Goal: Find specific page/section

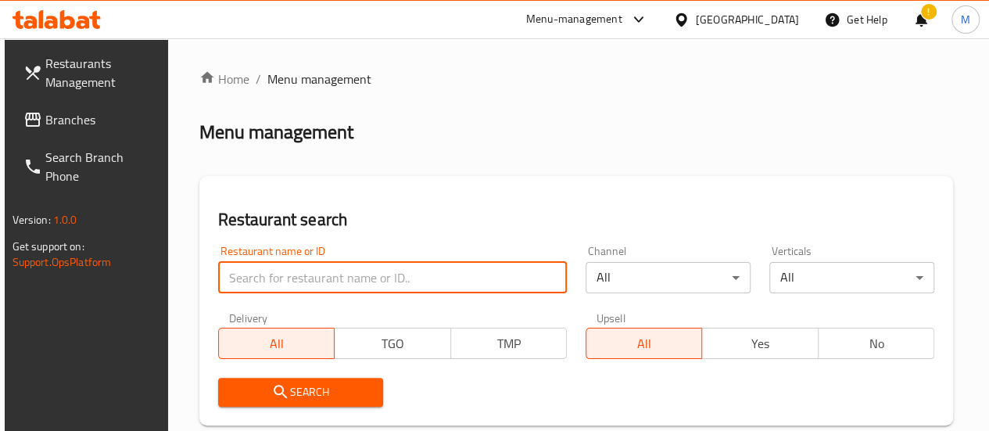
paste input "656756"
type input "656756"
click button "Search" at bounding box center [300, 391] width 165 height 29
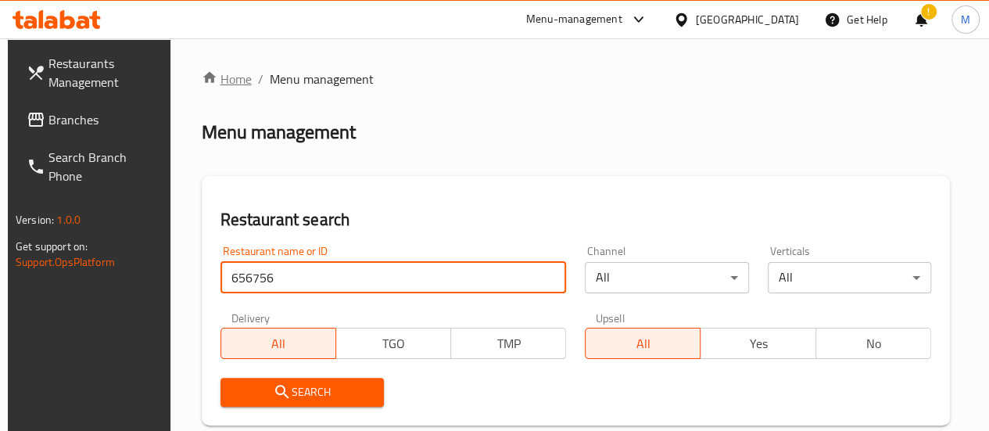
click at [238, 71] on link "Home" at bounding box center [227, 79] width 50 height 19
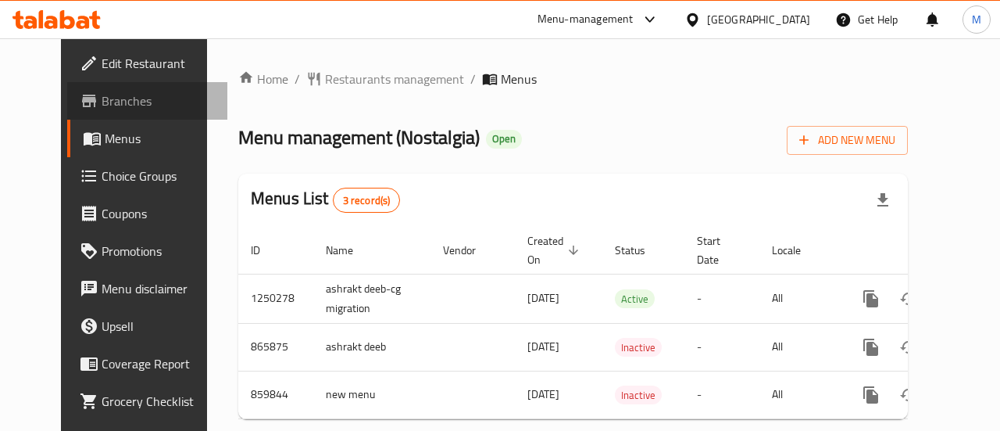
click at [91, 110] on link "Branches" at bounding box center [147, 101] width 161 height 38
